Goal: Task Accomplishment & Management: Manage account settings

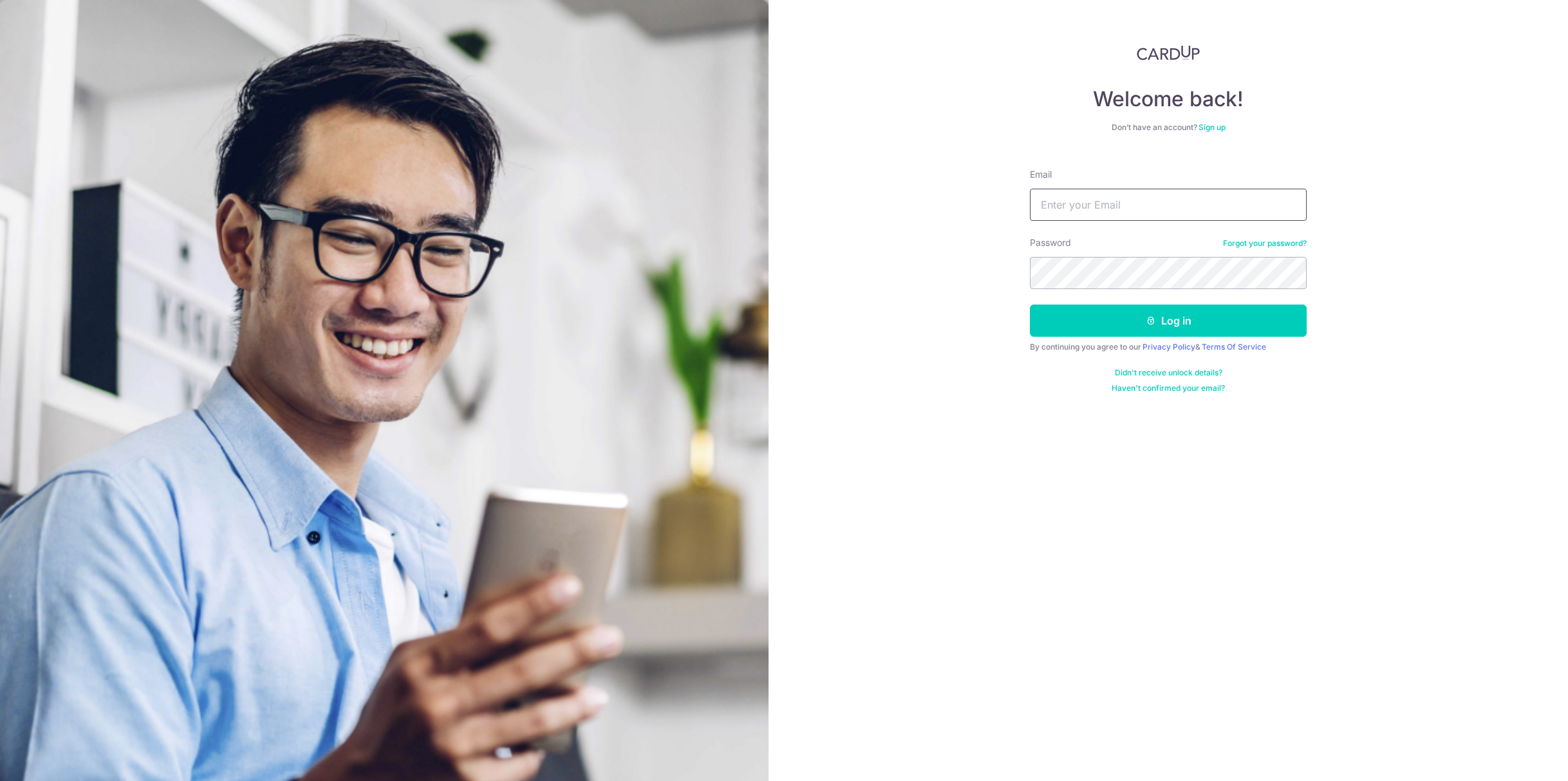
type input "[EMAIL_ADDRESS][DOMAIN_NAME]"
click at [1128, 320] on button "Log in" at bounding box center [1168, 321] width 277 height 32
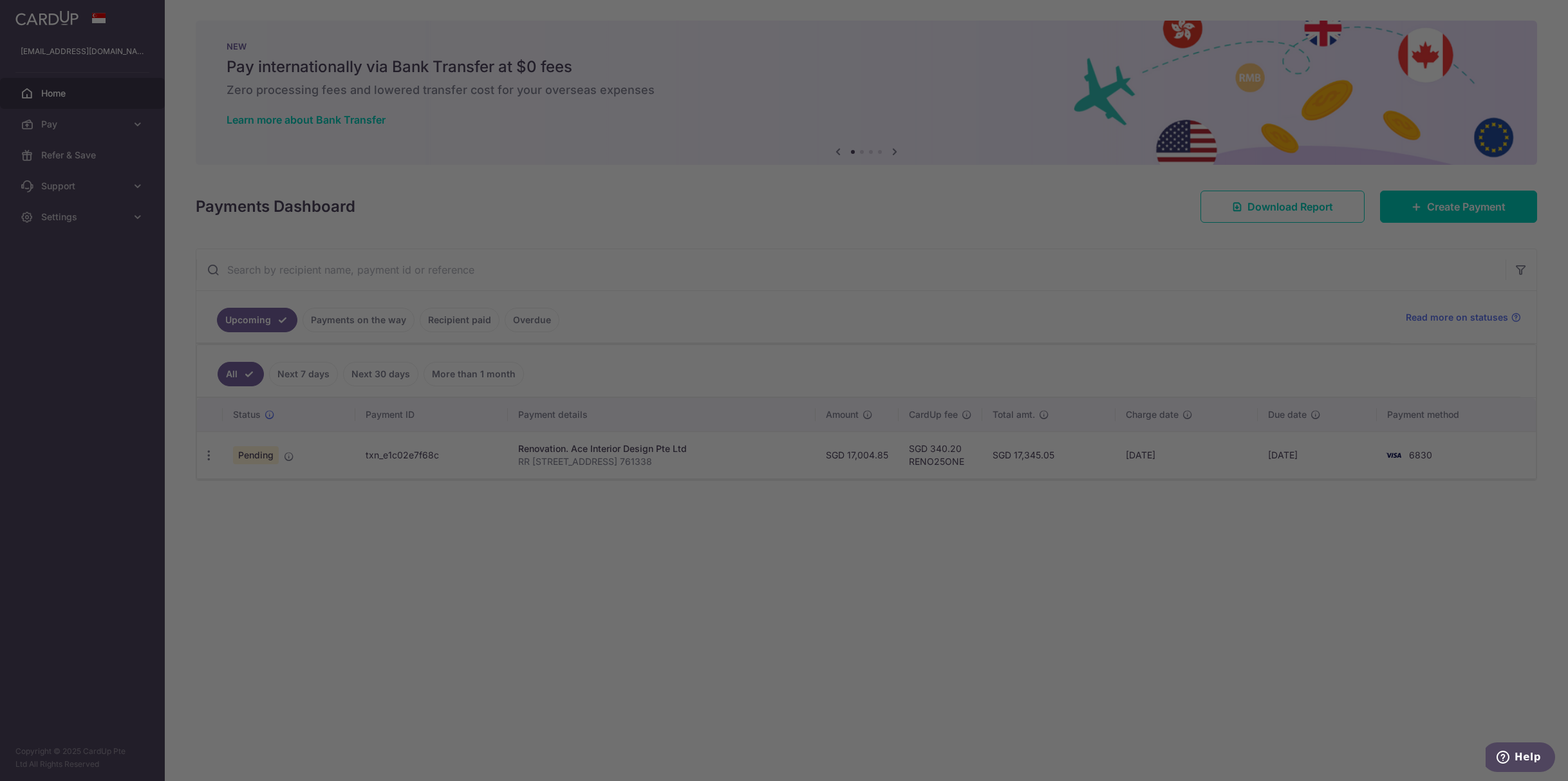
drag, startPoint x: 1295, startPoint y: 599, endPoint x: 1282, endPoint y: 601, distance: 13.2
click at [1295, 599] on div at bounding box center [791, 395] width 1583 height 789
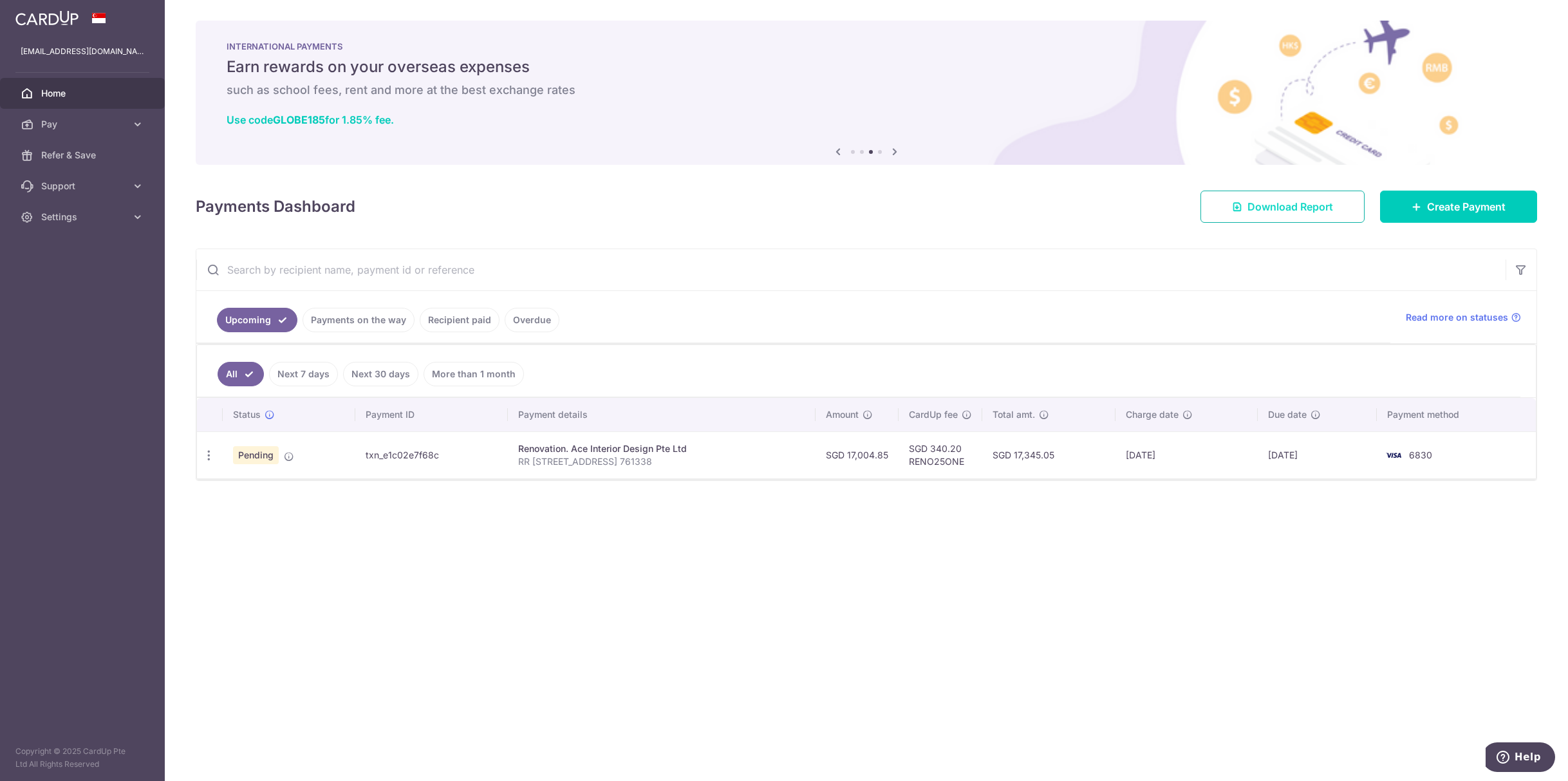
click at [1337, 217] on link "Download Report" at bounding box center [1282, 207] width 164 height 32
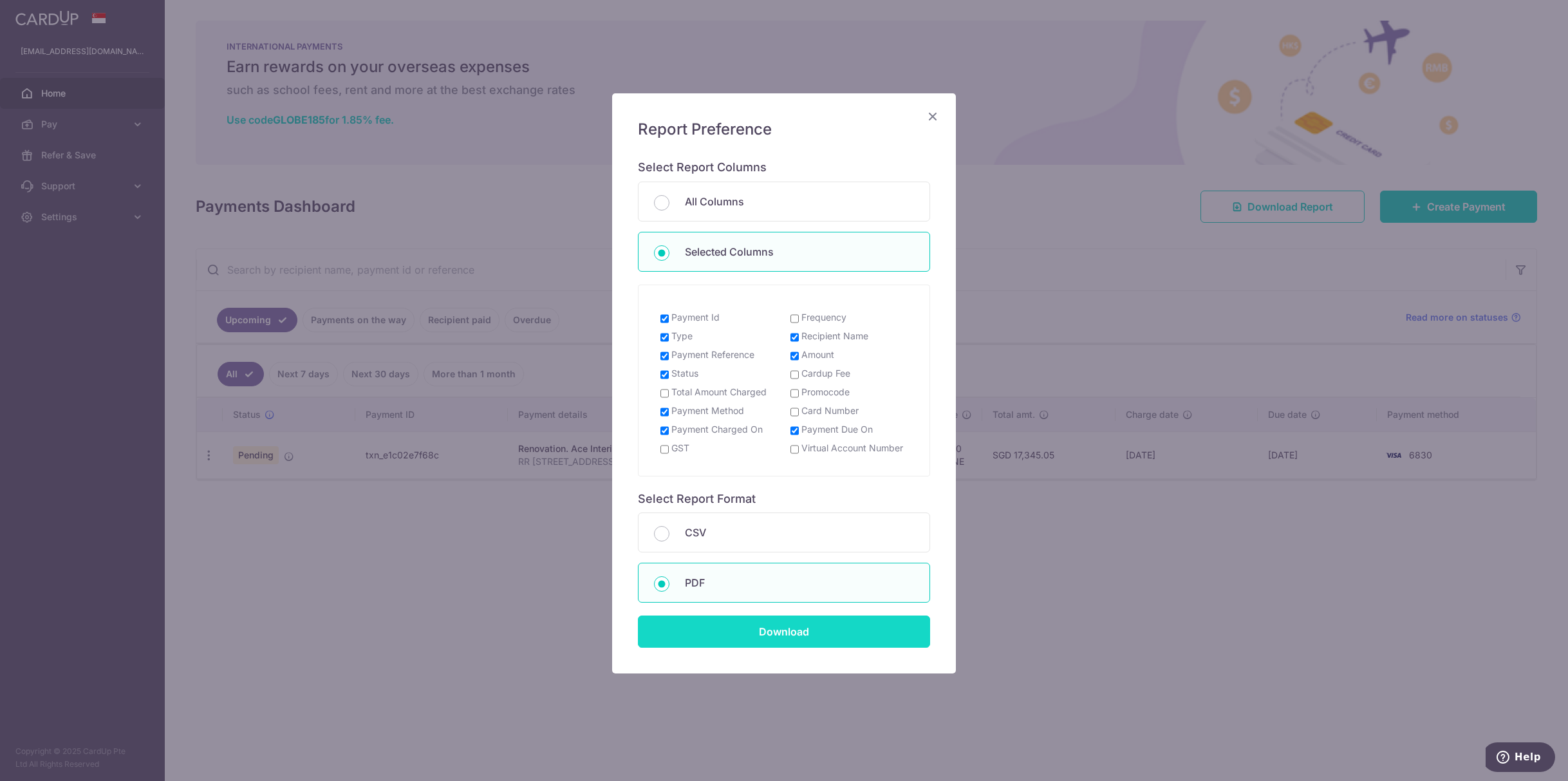
click at [757, 632] on input "Download" at bounding box center [784, 632] width 292 height 32
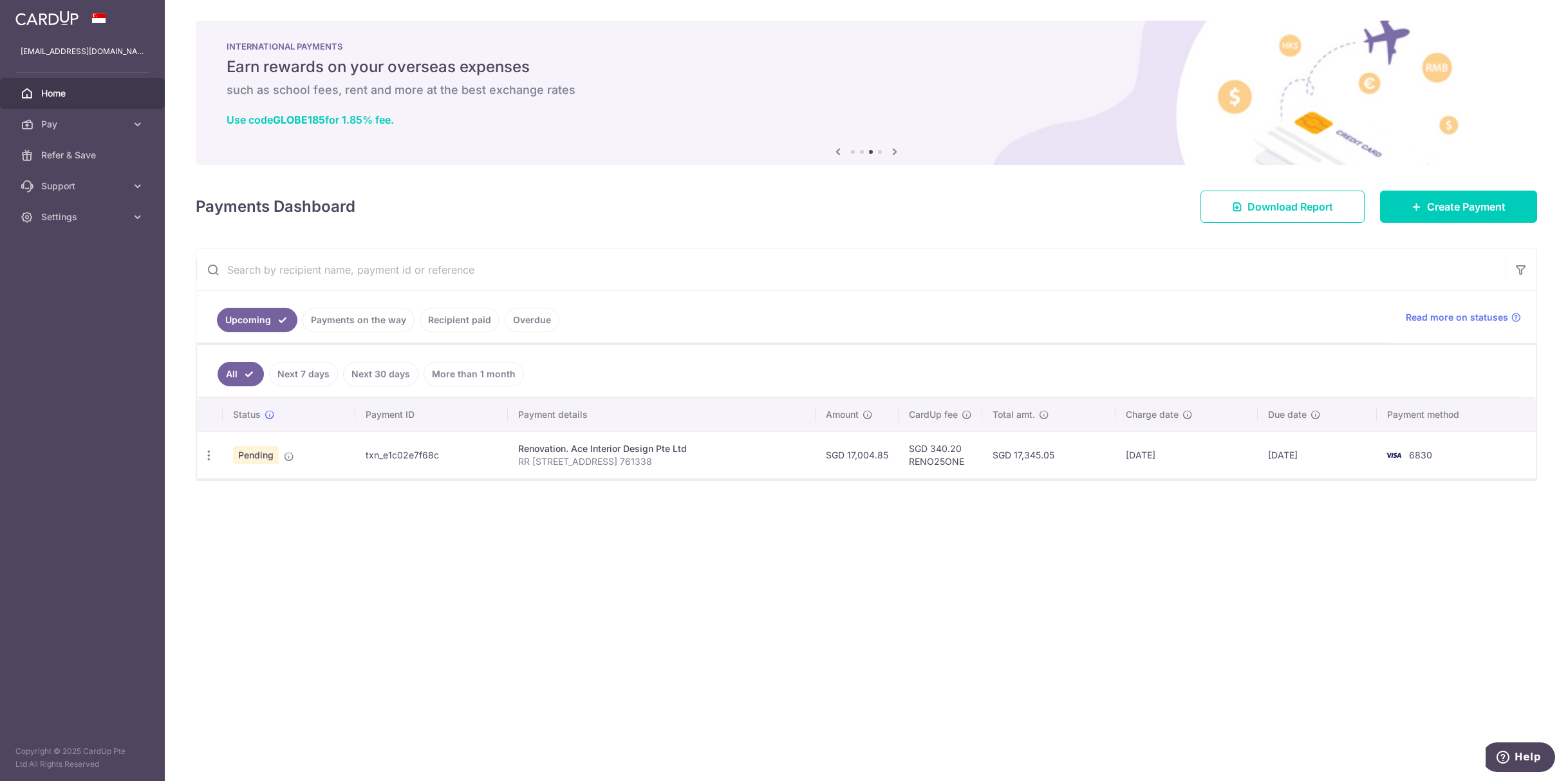
click at [495, 268] on input "text" at bounding box center [851, 270] width 1309 height 41
click at [1315, 206] on span "Download Report" at bounding box center [1290, 206] width 85 height 15
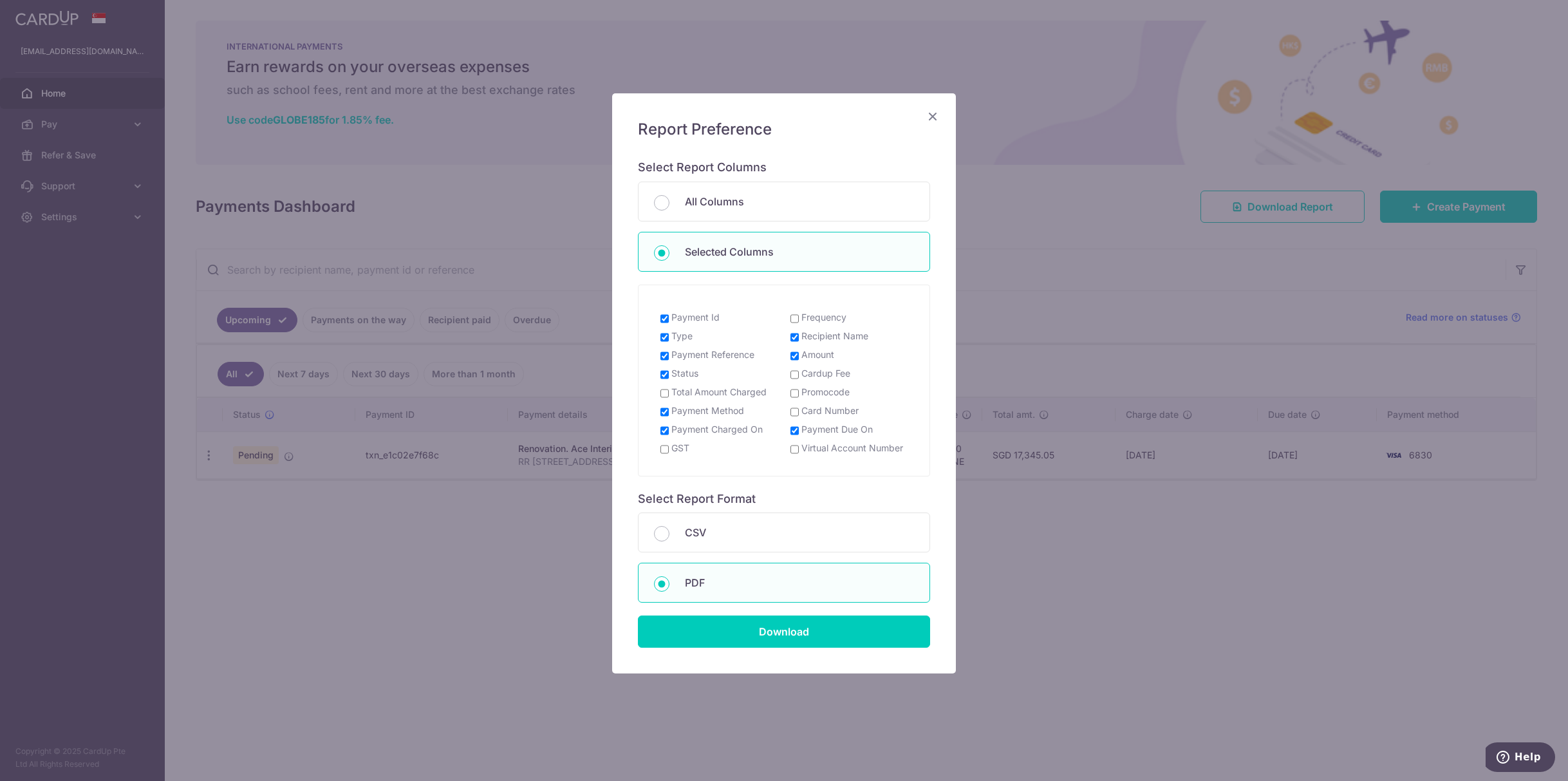
click at [928, 116] on icon "Close" at bounding box center [932, 116] width 15 height 16
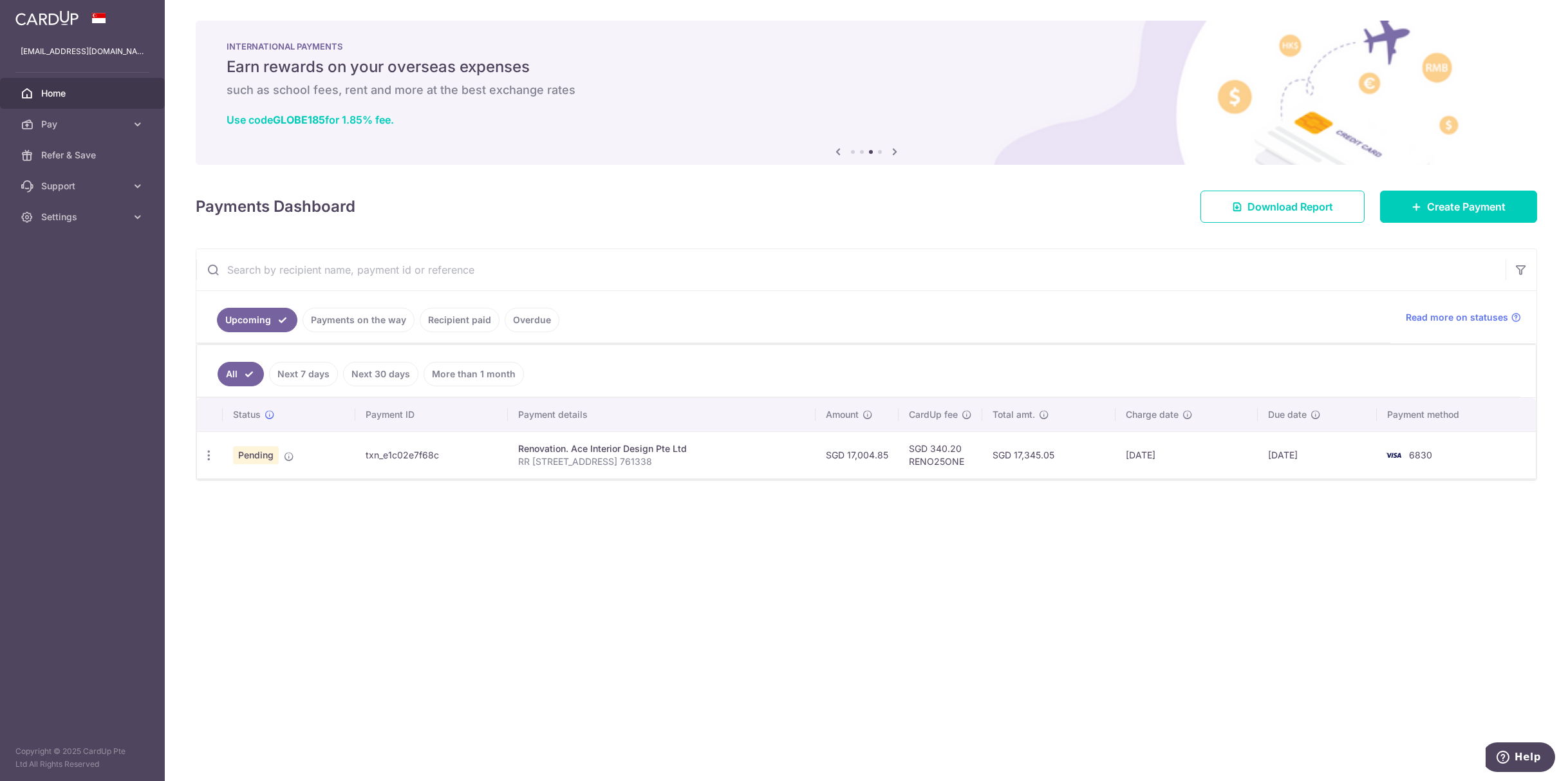
click at [1502, 265] on input "text" at bounding box center [851, 270] width 1309 height 41
click at [1510, 269] on button "button" at bounding box center [1521, 270] width 31 height 31
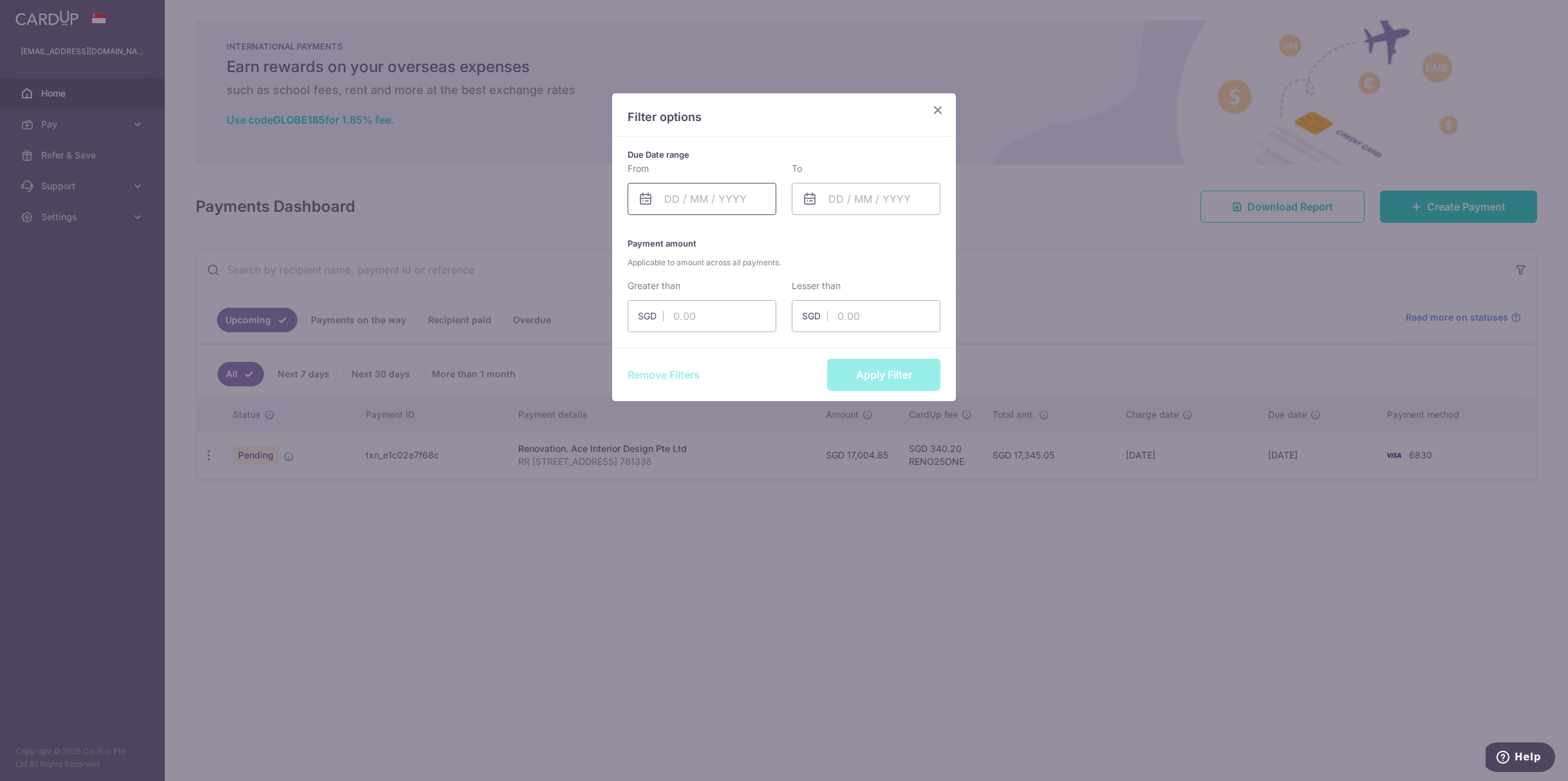
click at [683, 190] on input "text" at bounding box center [701, 199] width 148 height 32
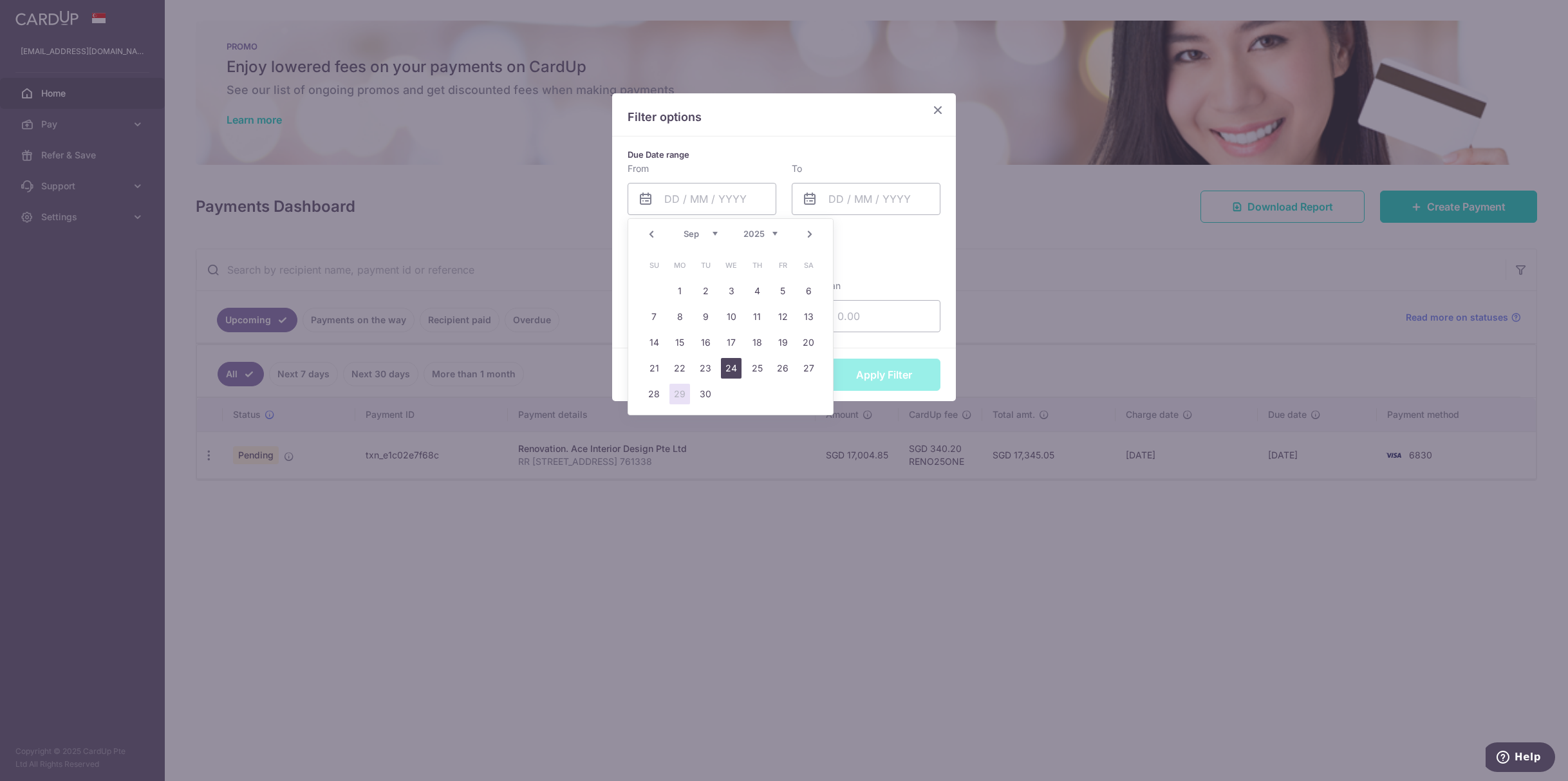
click at [706, 393] on link "30" at bounding box center [705, 394] width 21 height 21
type input "30/09/2025"
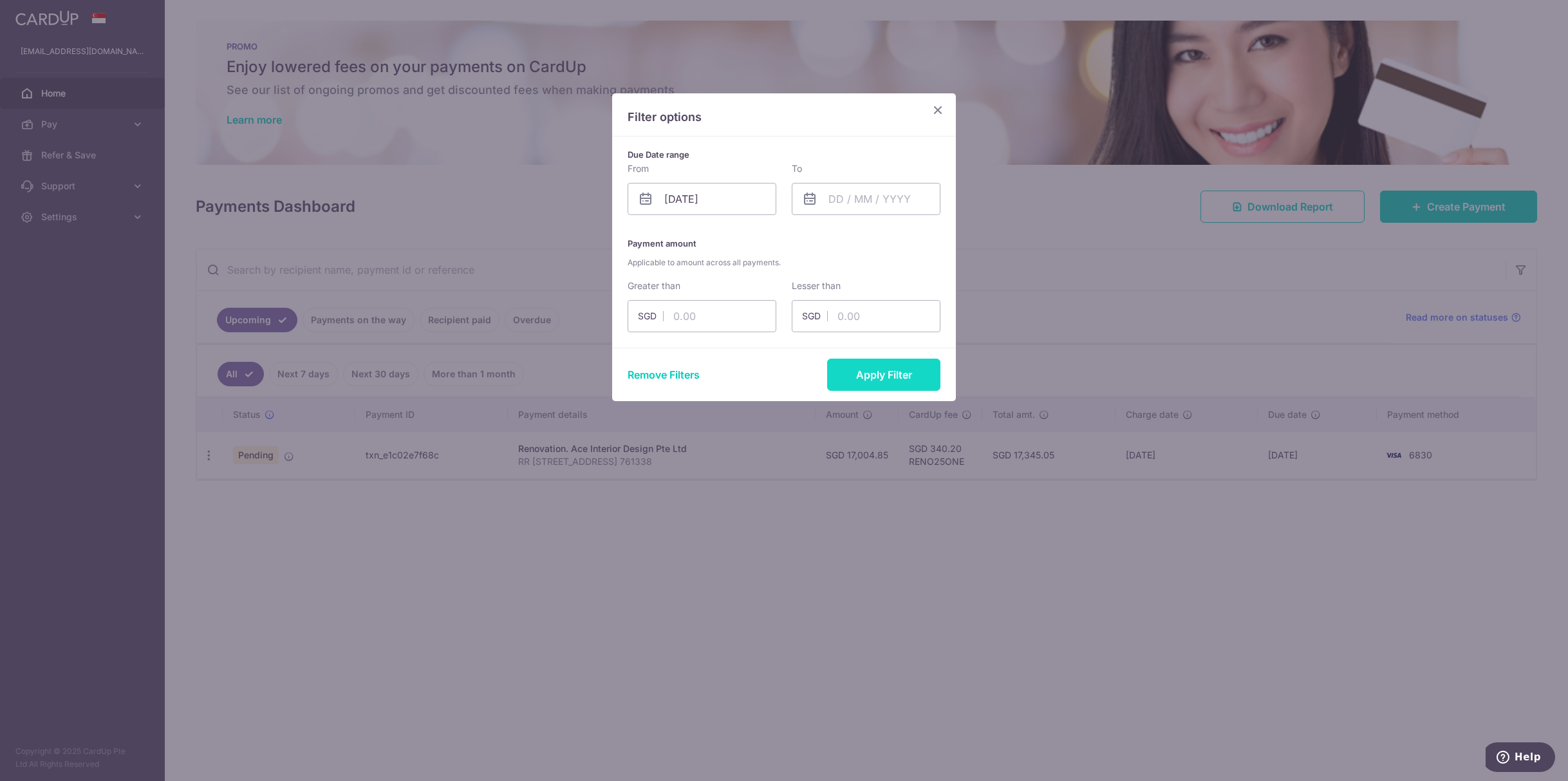
click at [873, 370] on button "Apply Filter" at bounding box center [883, 375] width 114 height 32
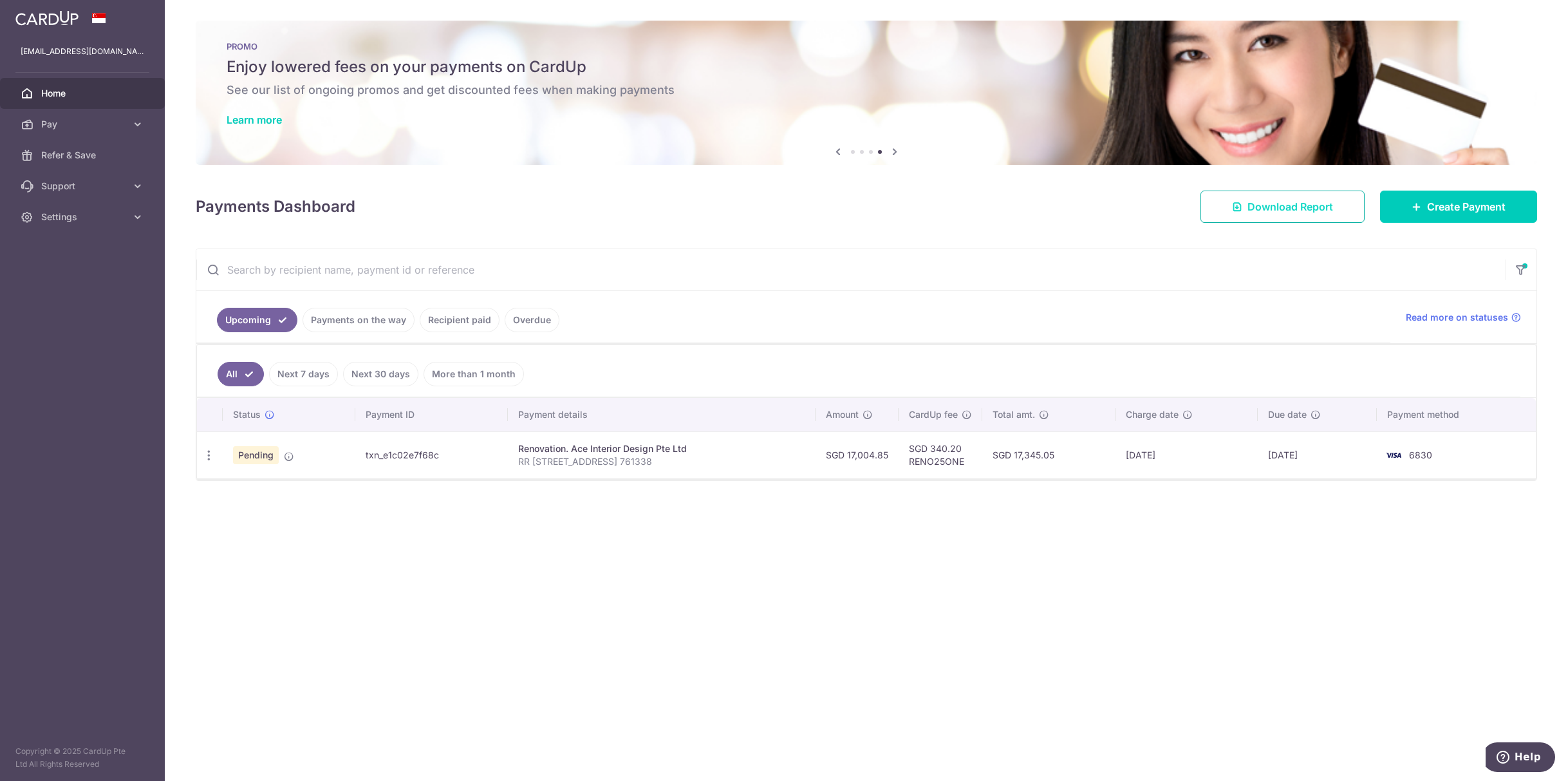
click at [1311, 208] on span "Download Report" at bounding box center [1290, 206] width 85 height 15
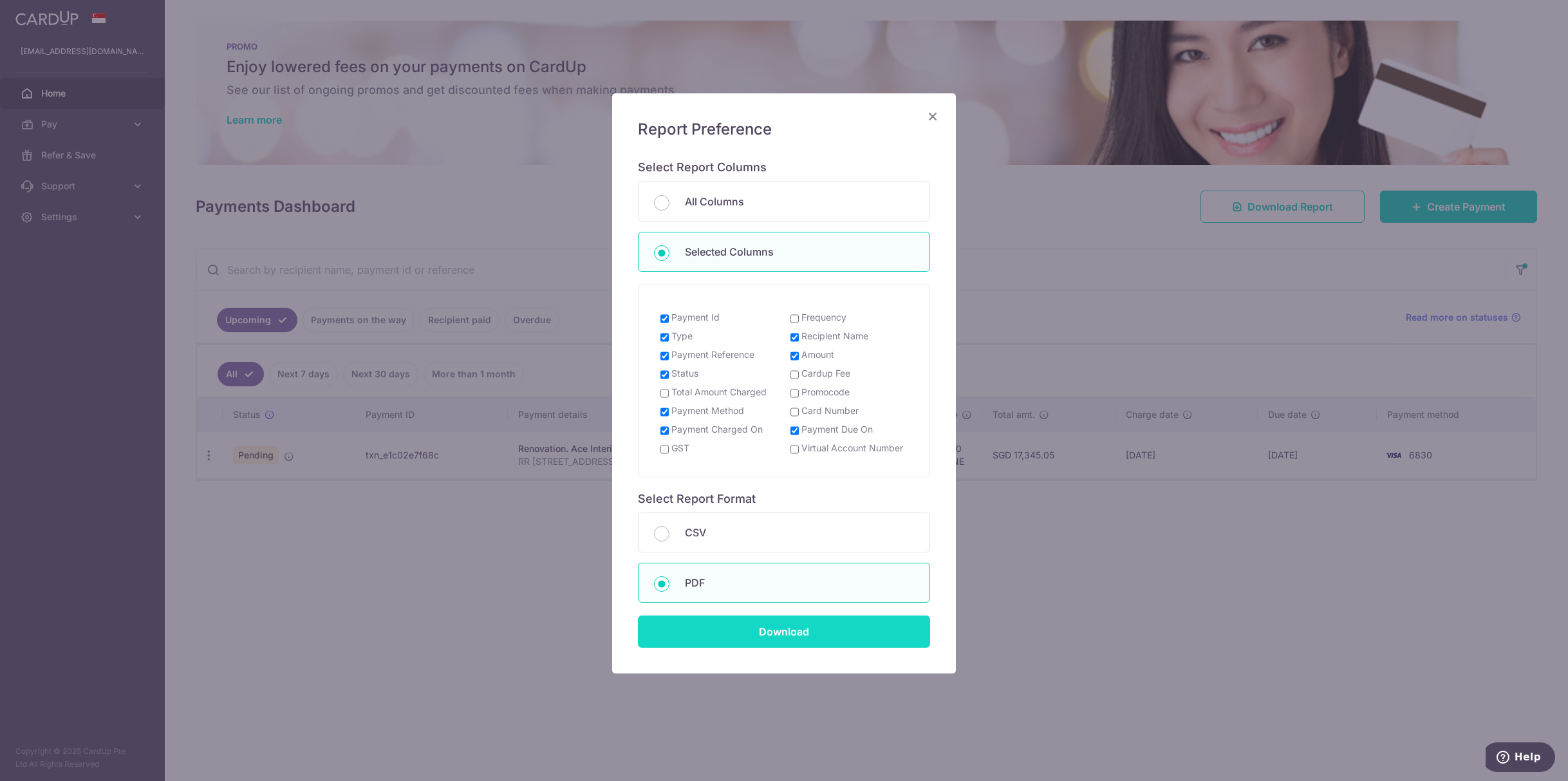
click at [838, 630] on input "Download" at bounding box center [784, 632] width 292 height 32
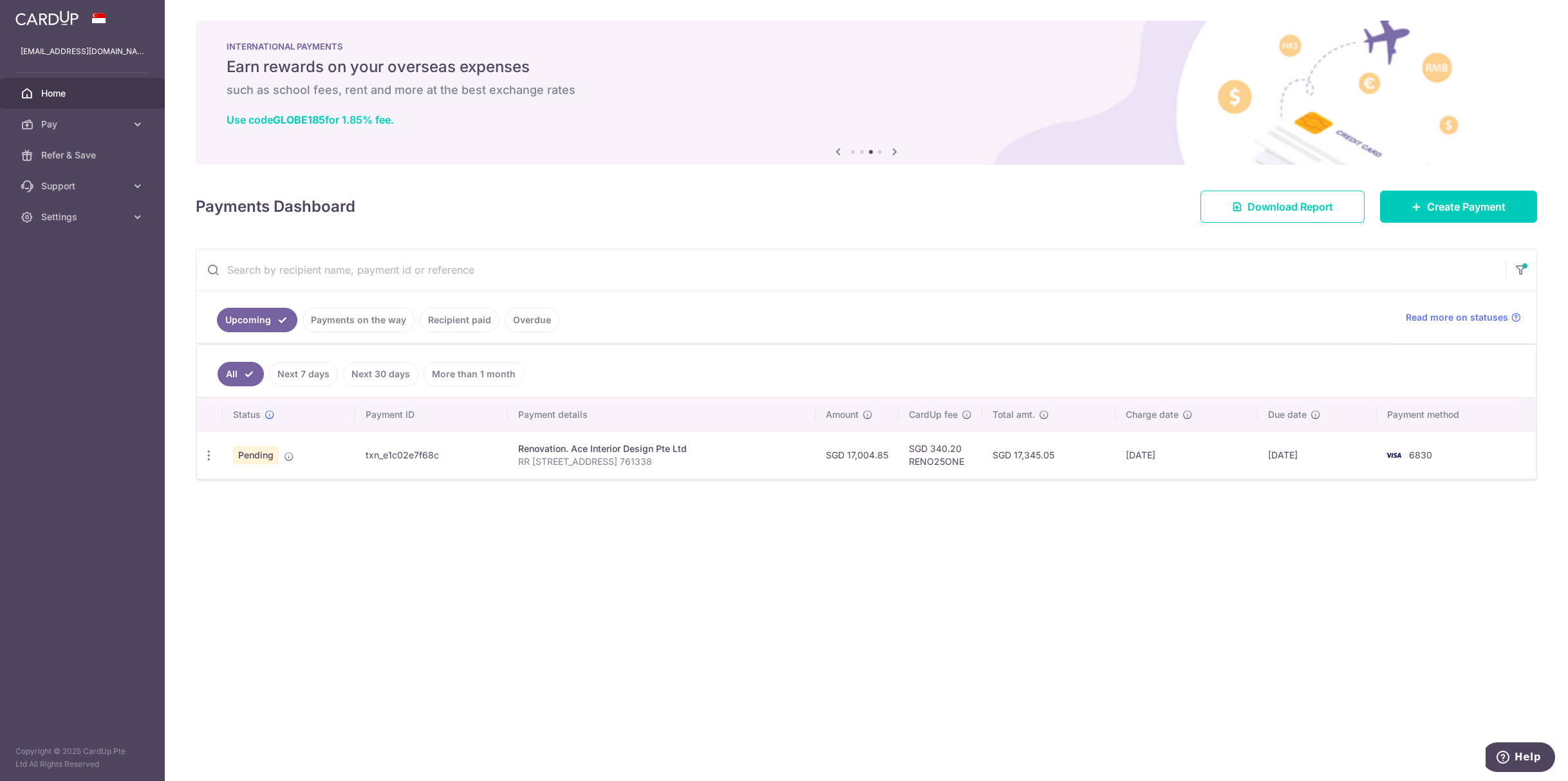
drag, startPoint x: 773, startPoint y: 354, endPoint x: 1182, endPoint y: 572, distance: 463.5
click at [1182, 572] on div "× Pause Schedule Pause all future payments in this series Pause just this one p…" at bounding box center [866, 390] width 1403 height 781
click at [1182, 572] on div "× Pause Schedule Pause all future payments in this series Pause just this one p…" at bounding box center [866, 390] width 1403 height 781
click at [932, 364] on ul "All Next 7 days Next 30 days More than 1 month" at bounding box center [859, 372] width 1323 height 52
drag, startPoint x: 863, startPoint y: 353, endPoint x: 1428, endPoint y: 547, distance: 597.4
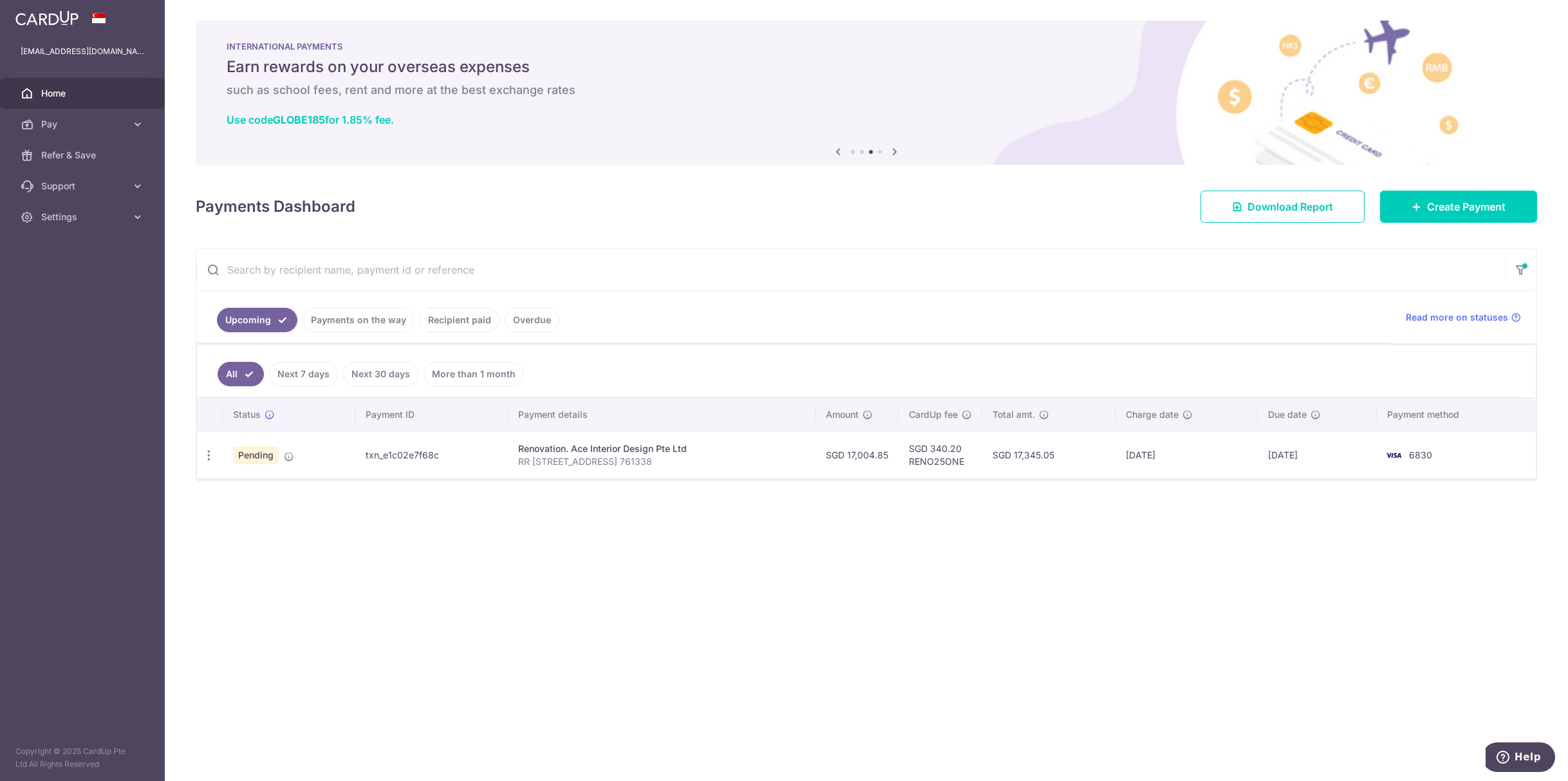
click at [1428, 547] on div "× Pause Schedule Pause all future payments in this series Pause just this one p…" at bounding box center [866, 390] width 1403 height 781
drag, startPoint x: 1446, startPoint y: 549, endPoint x: 987, endPoint y: 359, distance: 496.8
click at [987, 359] on div "× Pause Schedule Pause all future payments in this series Pause just this one p…" at bounding box center [866, 390] width 1403 height 781
click at [987, 359] on ul "All Next 7 days Next 30 days More than 1 month" at bounding box center [859, 372] width 1323 height 52
